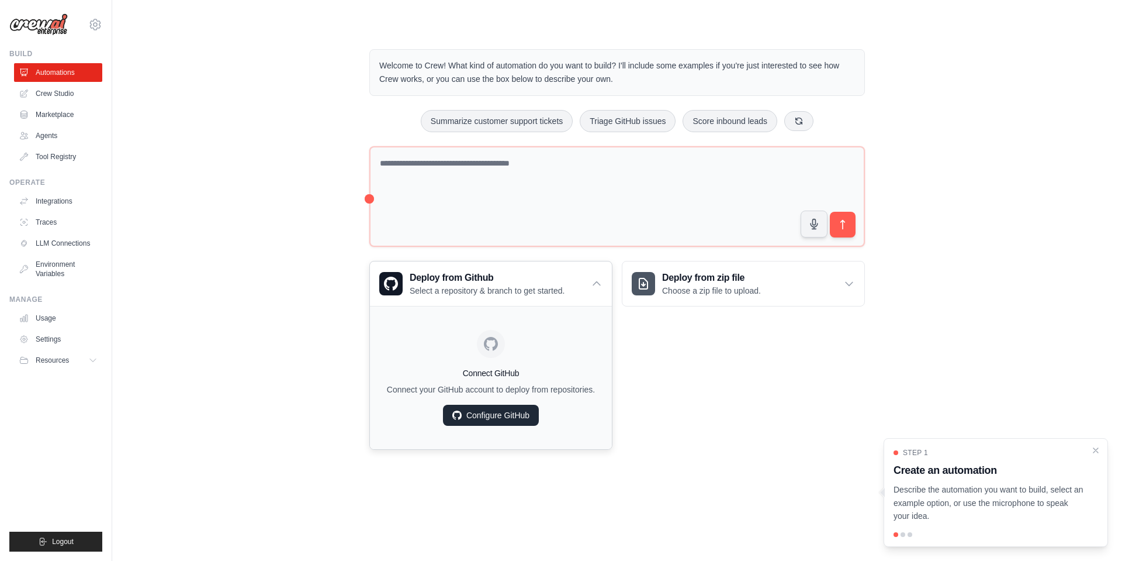
click at [486, 411] on link "Configure GitHub" at bounding box center [491, 415] width 96 height 21
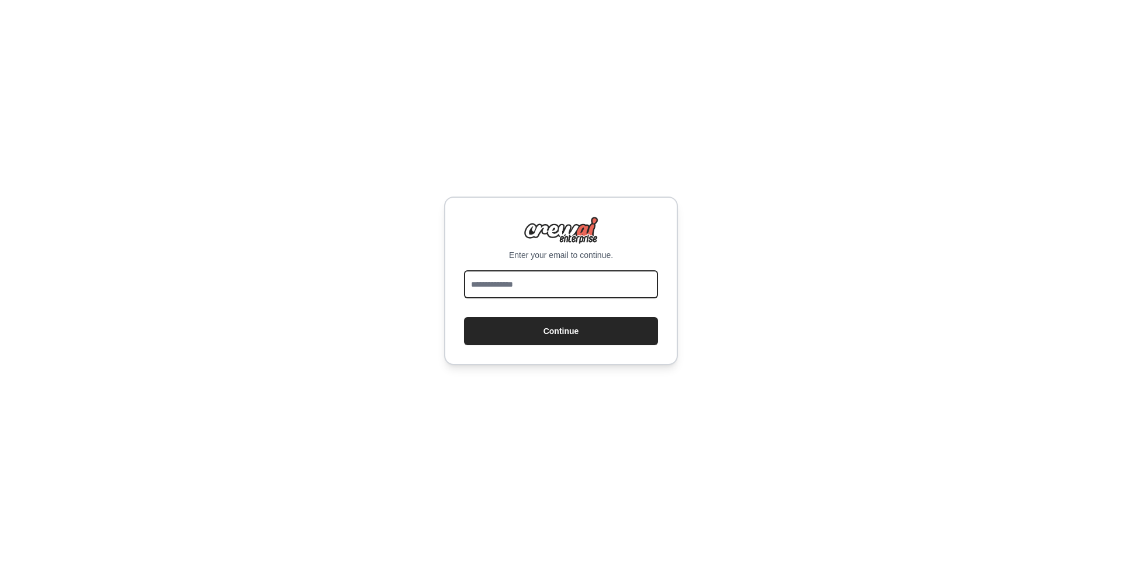
click at [571, 288] on input "email" at bounding box center [561, 284] width 194 height 28
type input "**********"
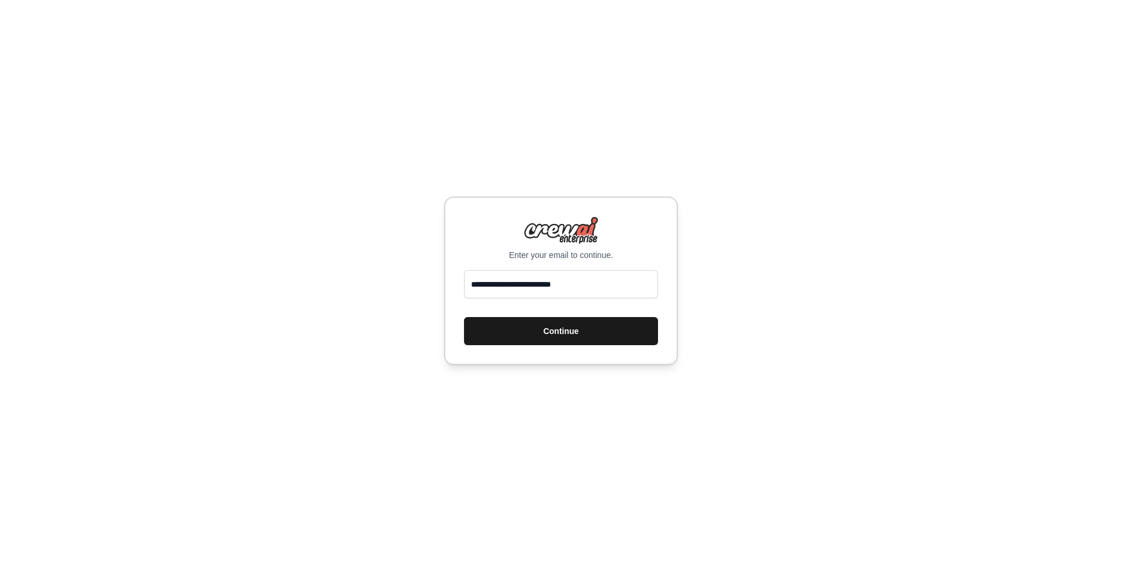
click at [563, 337] on button "Continue" at bounding box center [561, 331] width 194 height 28
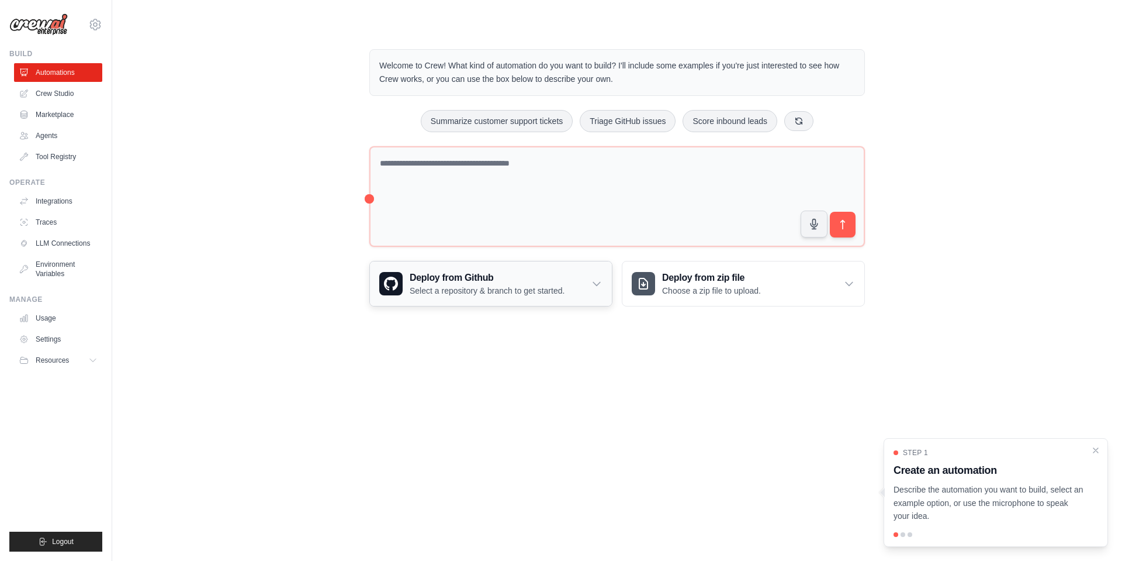
click at [510, 279] on h3 "Deploy from Github" at bounding box center [487, 278] width 155 height 14
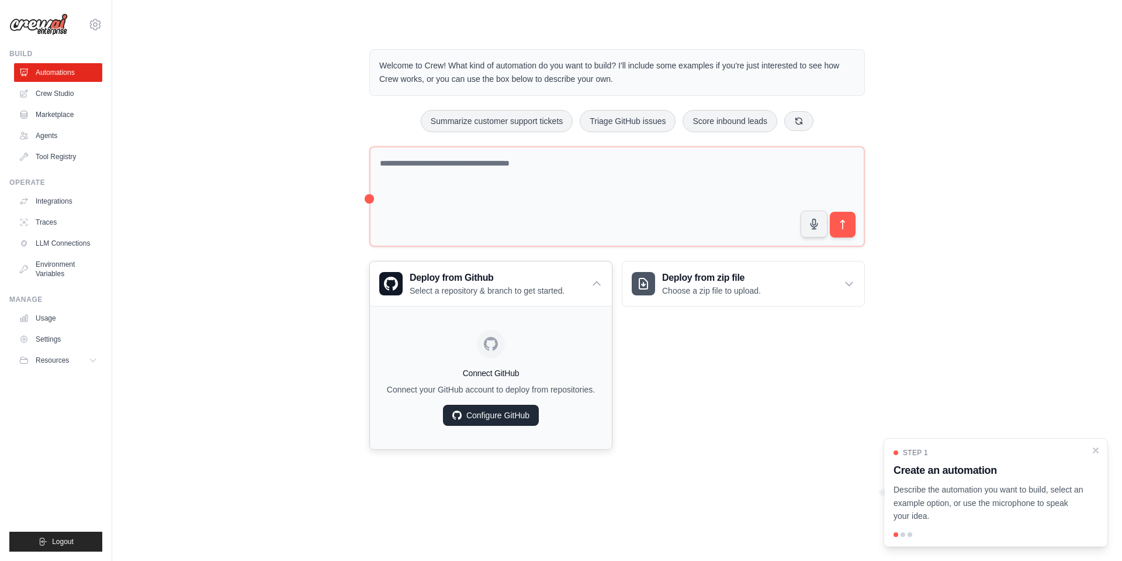
click at [485, 415] on link "Configure GitHub" at bounding box center [491, 415] width 96 height 21
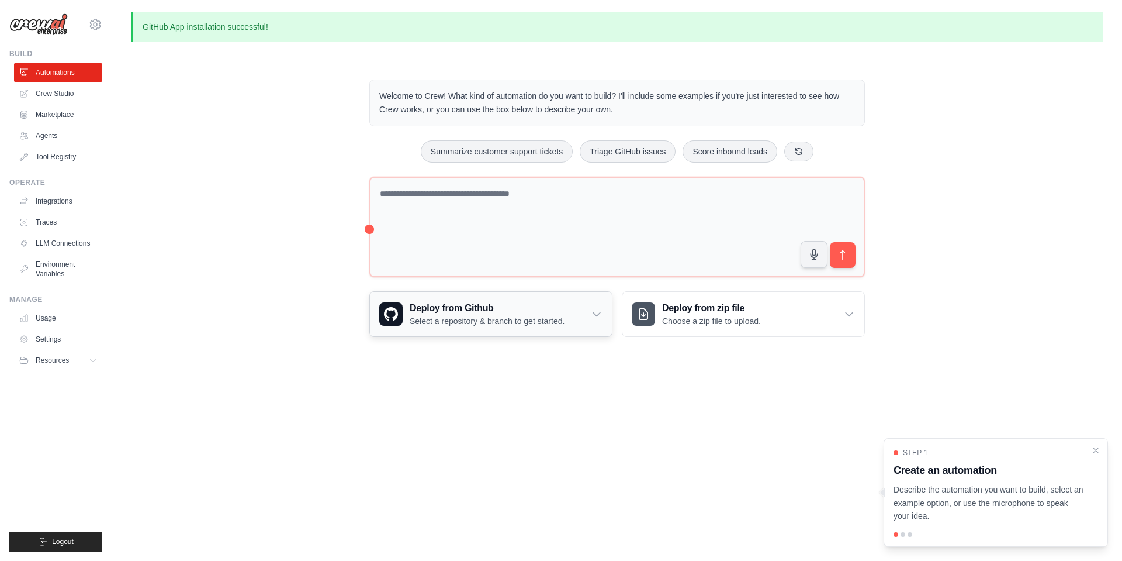
click at [479, 316] on p "Select a repository & branch to get started." at bounding box center [487, 321] width 155 height 12
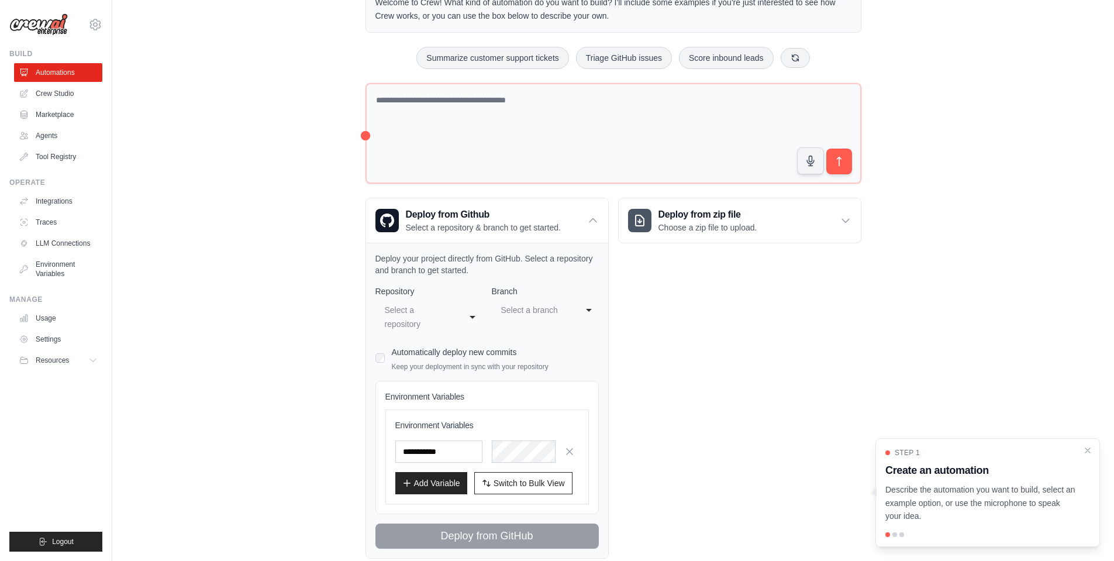
scroll to position [122, 0]
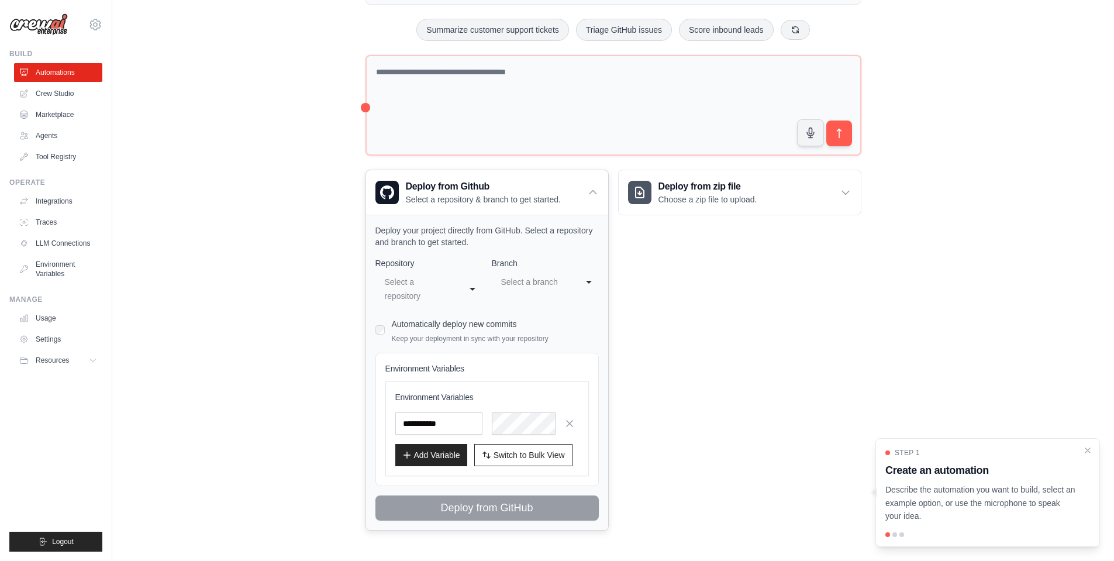
click at [472, 290] on div "**********" at bounding box center [428, 288] width 107 height 35
select select "**********"
click at [538, 282] on div "Select a branch" at bounding box center [533, 282] width 65 height 14
click at [539, 282] on div "Select a branch" at bounding box center [533, 282] width 65 height 14
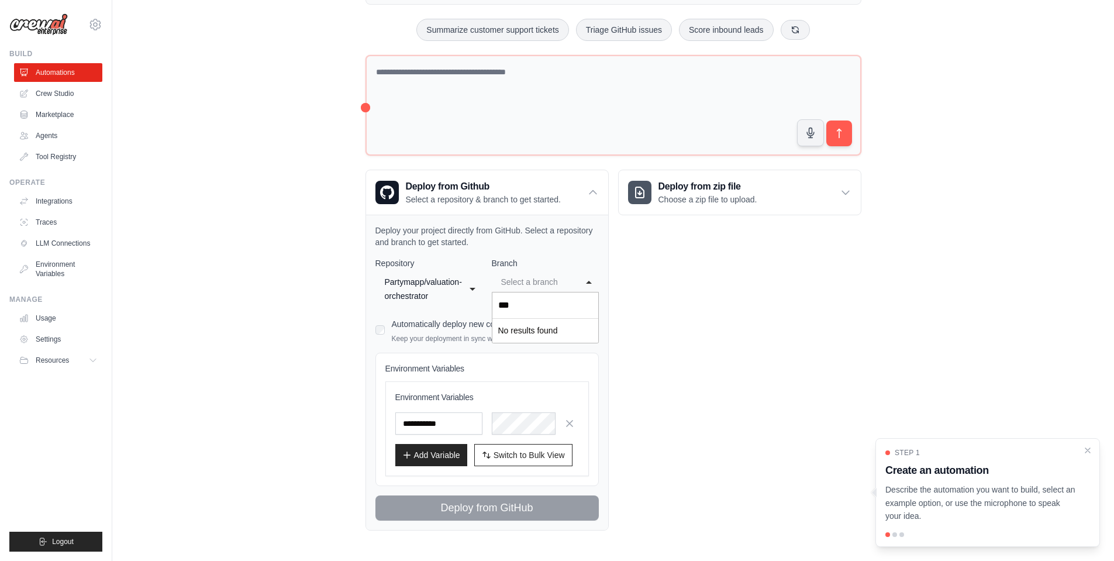
type input "****"
click at [815, 405] on div "Deploy from zip file Choose a zip file to upload. Upload a ZIP file containing …" at bounding box center [739, 350] width 243 height 361
click at [564, 284] on div "Select a branch" at bounding box center [533, 282] width 65 height 14
click at [668, 355] on div "Deploy from zip file Choose a zip file to upload. Upload a ZIP file containing …" at bounding box center [739, 350] width 243 height 361
click at [564, 284] on div "Select a branch" at bounding box center [533, 282] width 65 height 14
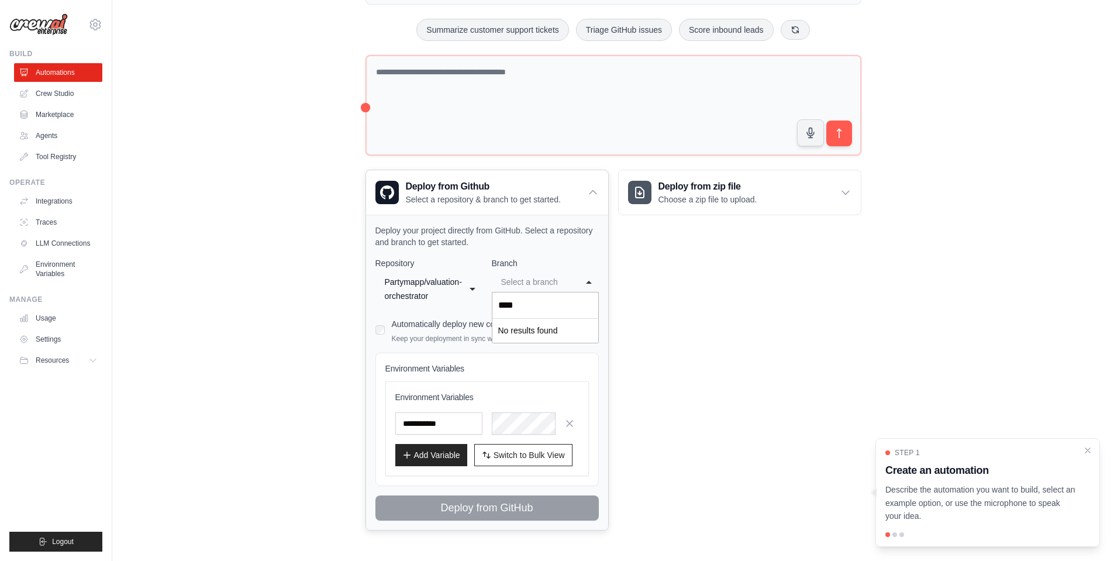
drag, startPoint x: 558, startPoint y: 296, endPoint x: 453, endPoint y: 311, distance: 105.7
click at [453, 311] on div "**********" at bounding box center [486, 388] width 223 height 263
click at [537, 286] on div "Select a branch" at bounding box center [533, 282] width 65 height 14
drag, startPoint x: 725, startPoint y: 348, endPoint x: 725, endPoint y: 341, distance: 6.4
click at [725, 344] on div "Deploy from zip file Choose a zip file to upload. Upload a ZIP file containing …" at bounding box center [739, 350] width 243 height 361
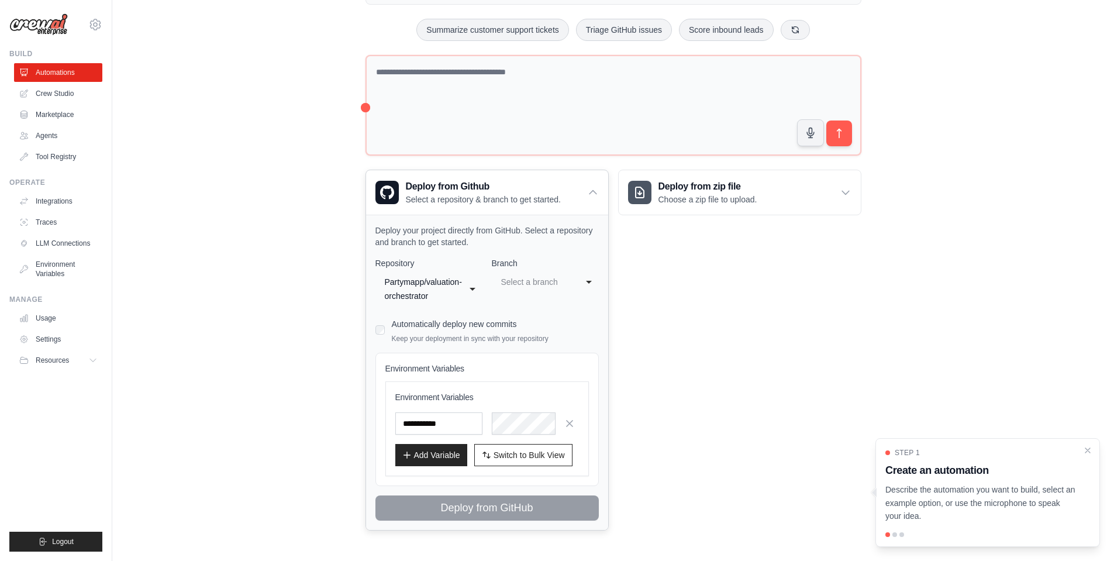
click at [560, 288] on div "Select a branch" at bounding box center [533, 282] width 65 height 14
click at [540, 281] on div "Select a branch" at bounding box center [533, 282] width 65 height 14
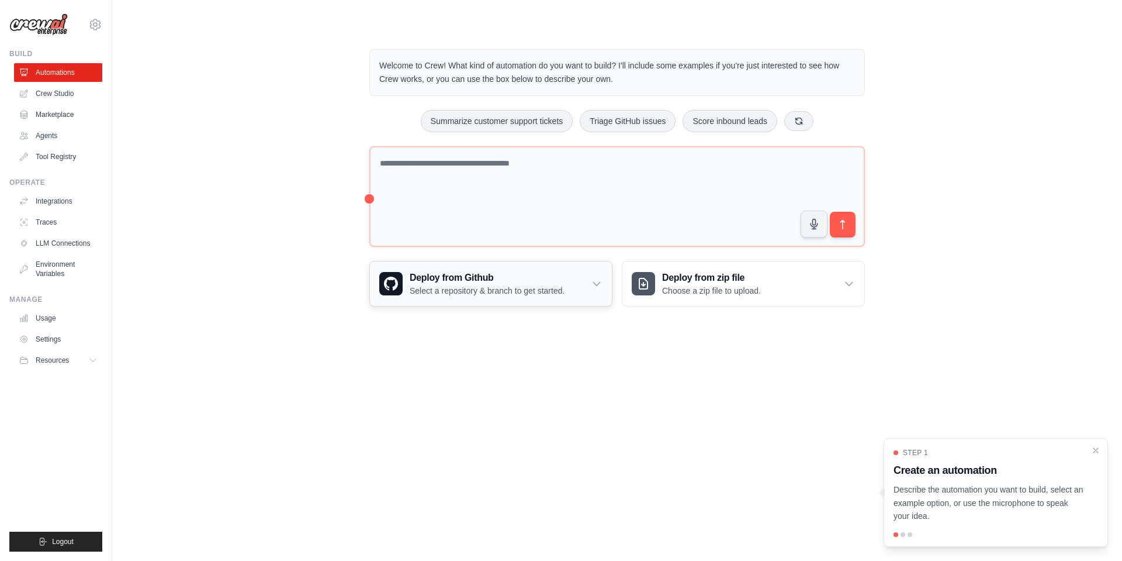
click at [489, 295] on p "Select a repository & branch to get started." at bounding box center [487, 291] width 155 height 12
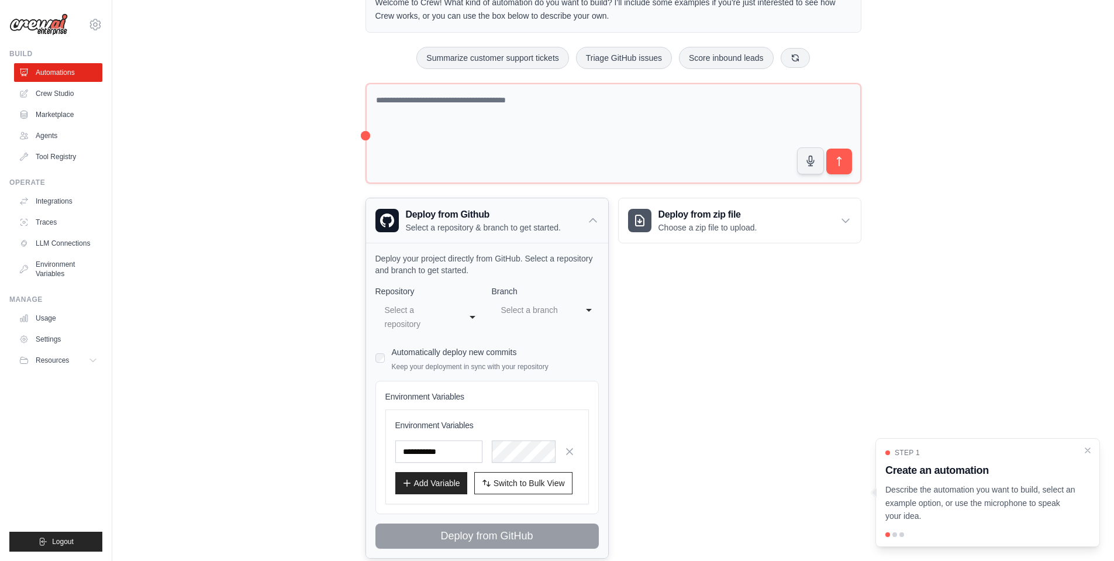
scroll to position [91, 0]
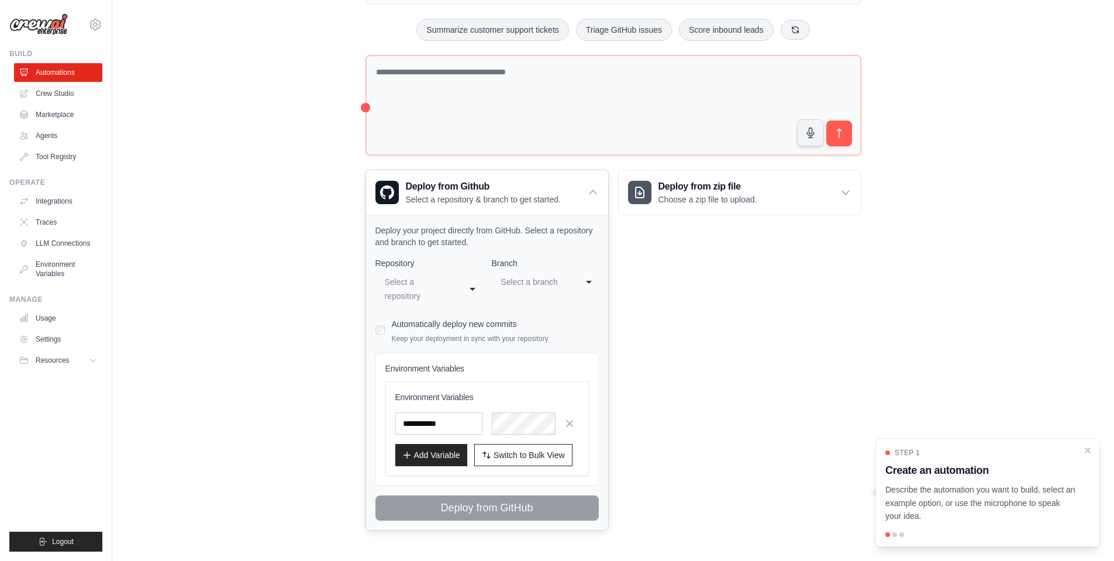
click at [419, 289] on div "Select a repository" at bounding box center [417, 289] width 65 height 28
select select "**********"
select select "****"
click at [44, 337] on link "Settings" at bounding box center [59, 339] width 88 height 19
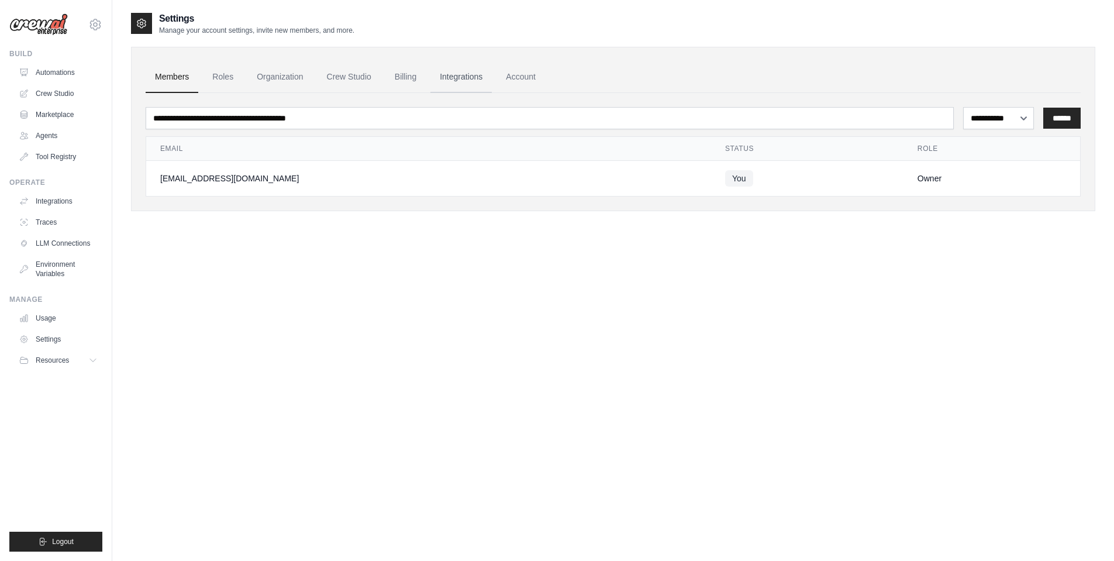
click at [464, 77] on link "Integrations" at bounding box center [460, 77] width 61 height 32
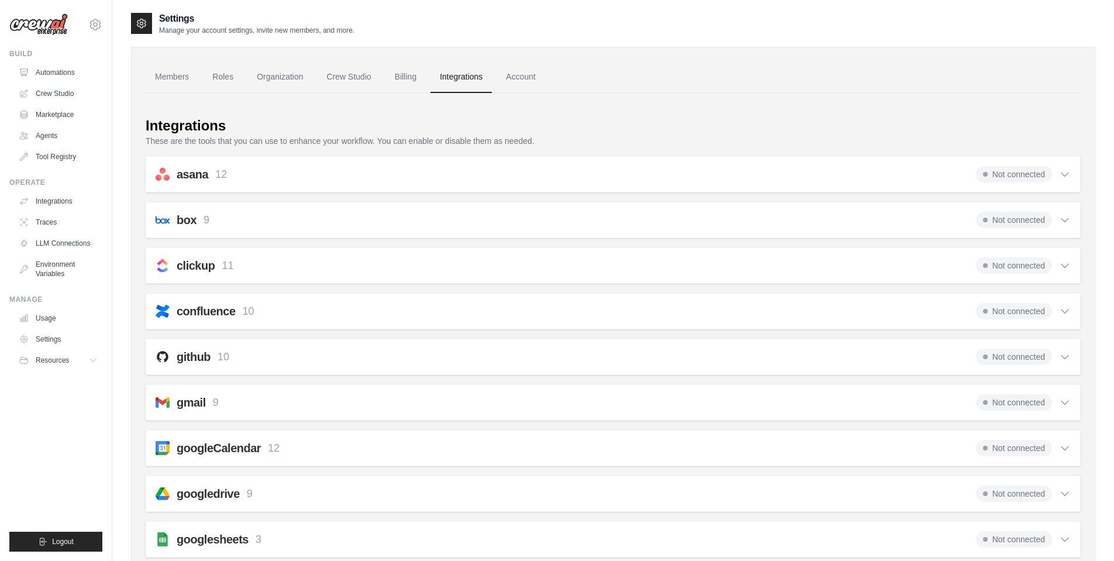
click at [1067, 360] on icon at bounding box center [1065, 357] width 12 height 12
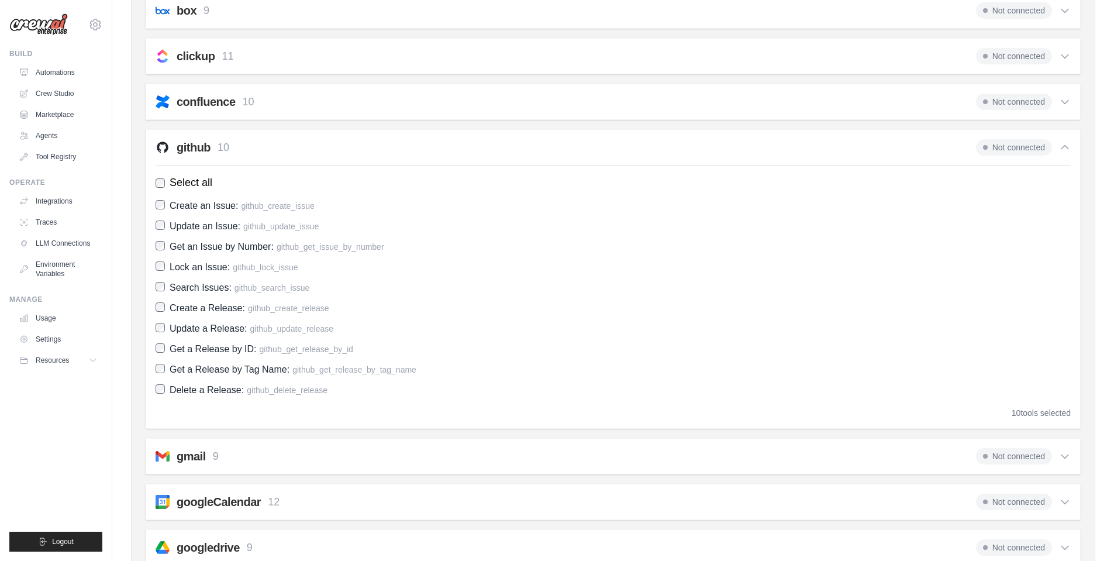
scroll to position [215, 0]
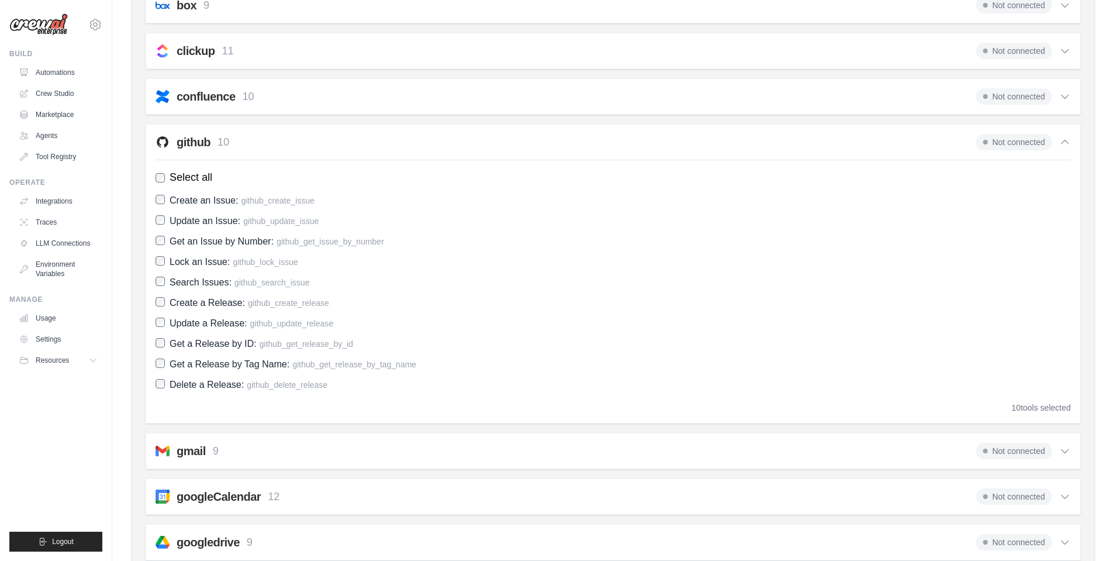
click at [1006, 144] on span "Not connected" at bounding box center [1014, 142] width 76 height 16
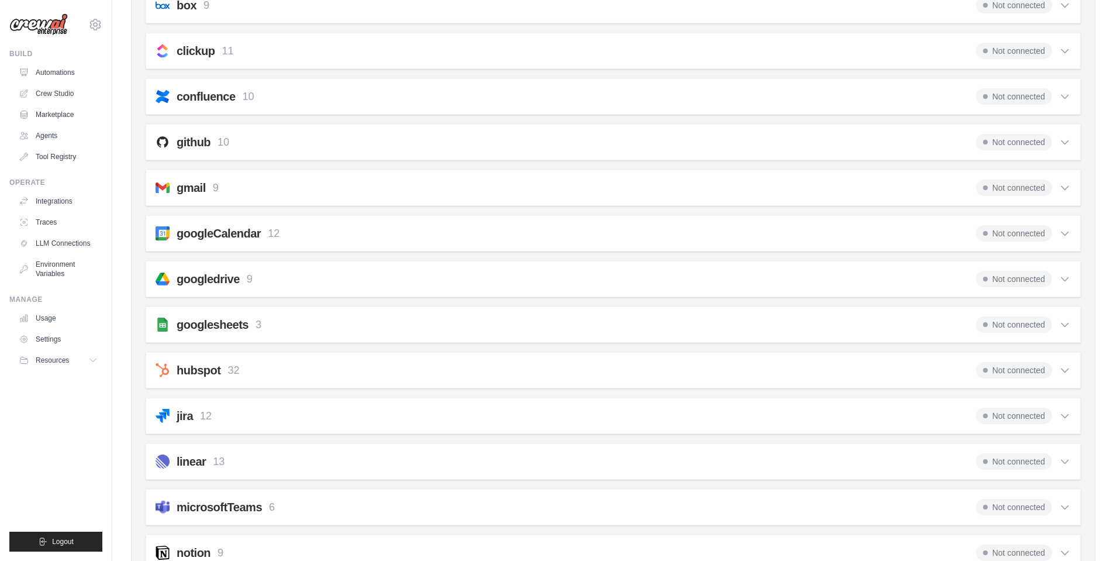
click at [1017, 146] on span "Not connected" at bounding box center [1014, 142] width 76 height 16
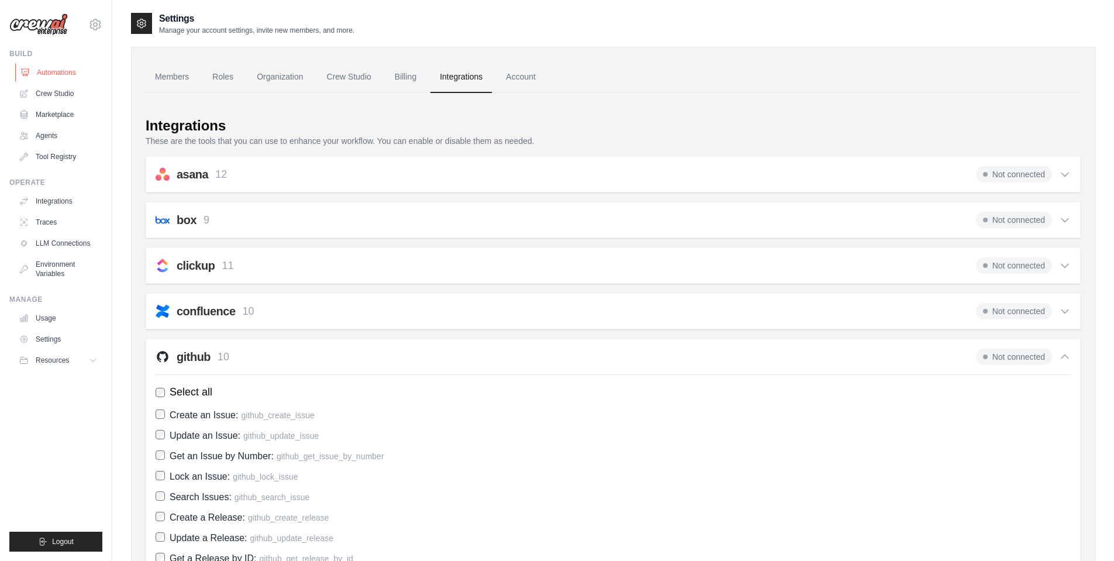
click at [61, 72] on link "Automations" at bounding box center [59, 72] width 88 height 19
